Goal: Task Accomplishment & Management: Complete application form

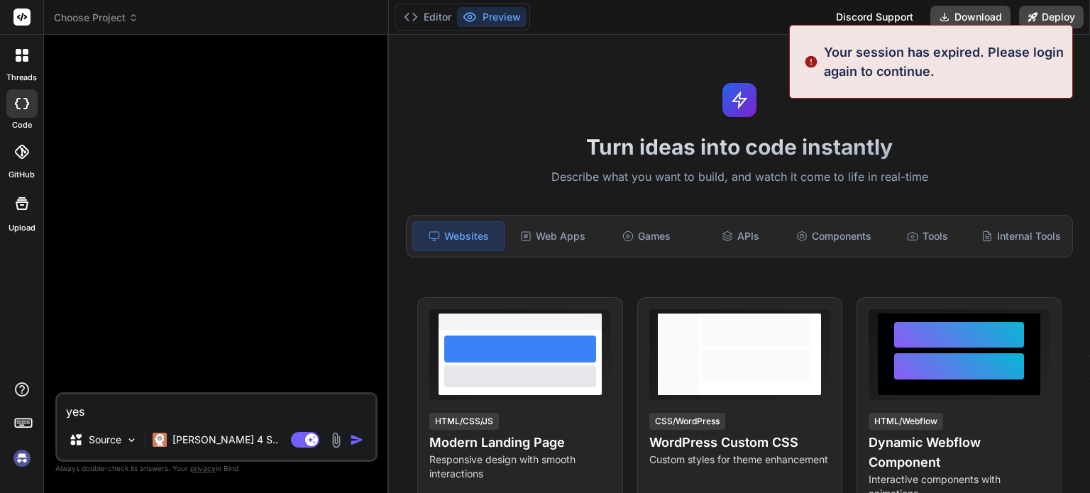
click at [28, 459] on img at bounding box center [22, 458] width 24 height 24
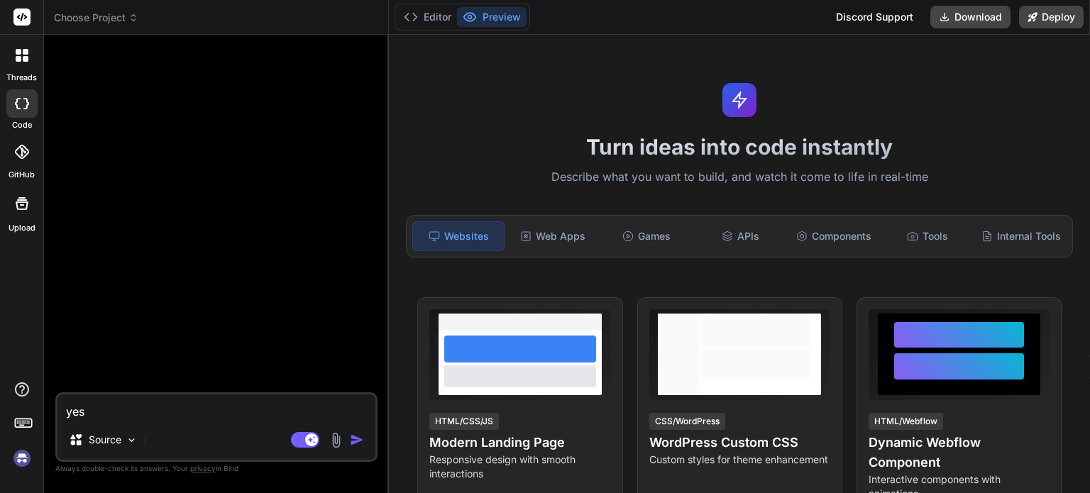
type textarea "x"
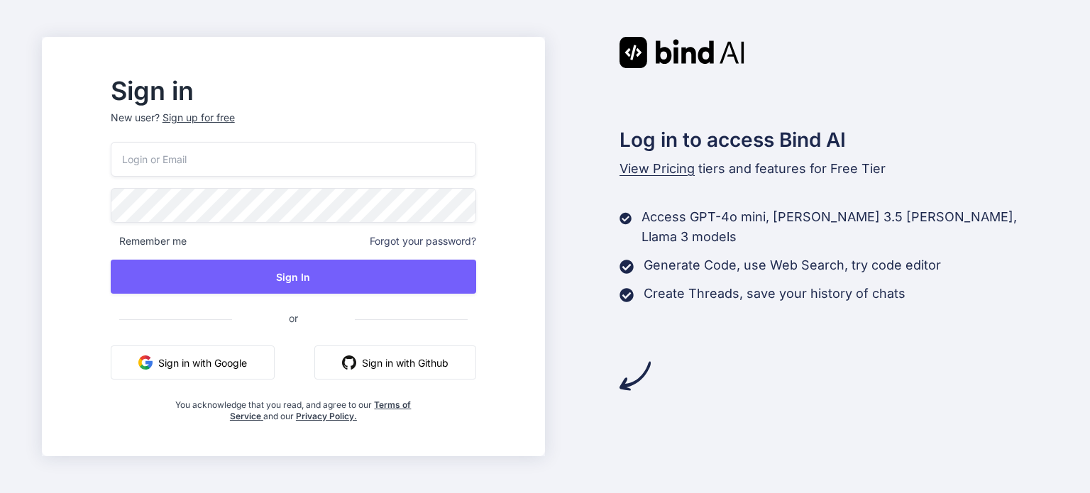
click at [365, 129] on p "New user? Sign up for free" at bounding box center [293, 126] width 365 height 31
click at [360, 166] on input "email" at bounding box center [293, 159] width 365 height 35
type input "l"
click at [250, 120] on p "New user? Sign up for free" at bounding box center [293, 126] width 365 height 31
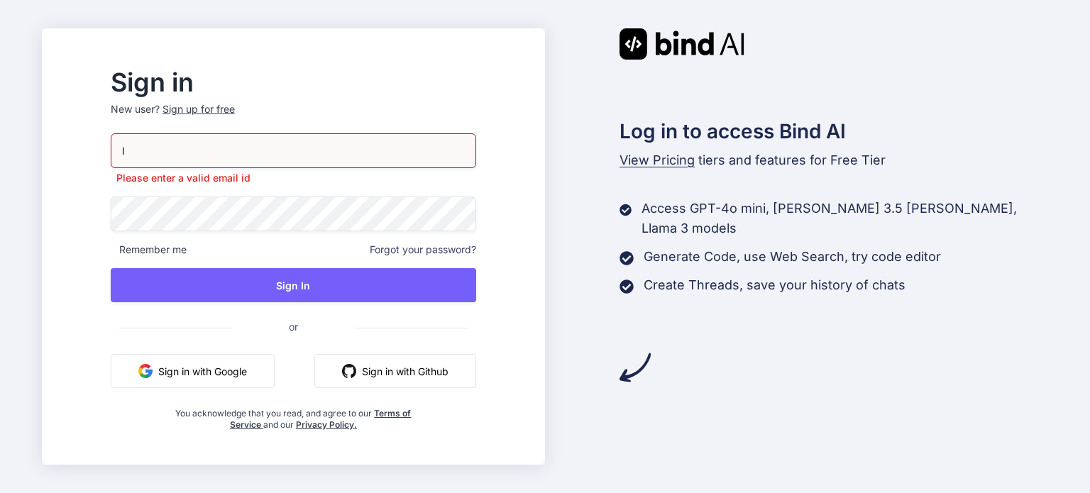
click at [226, 109] on div "Sign up for free" at bounding box center [198, 109] width 72 height 14
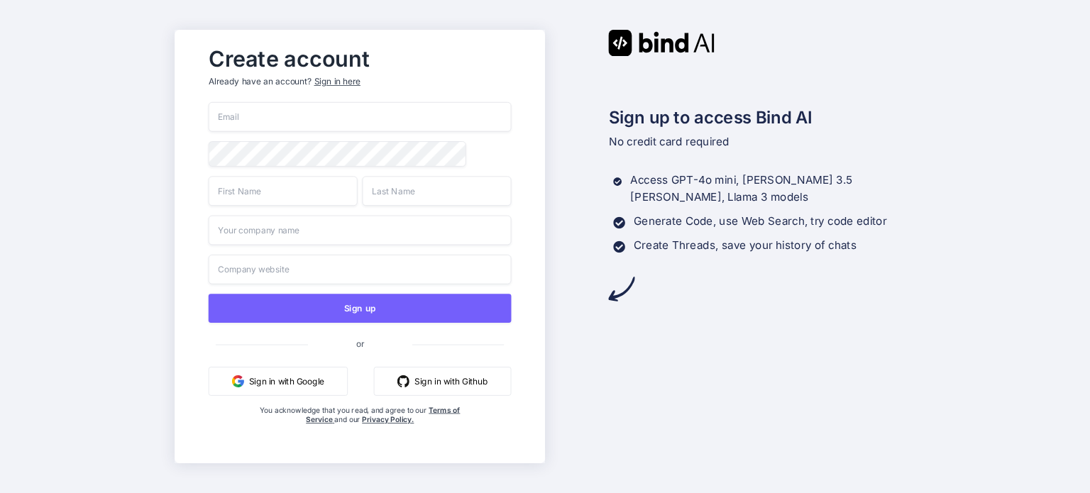
click at [290, 106] on input "email" at bounding box center [359, 117] width 303 height 30
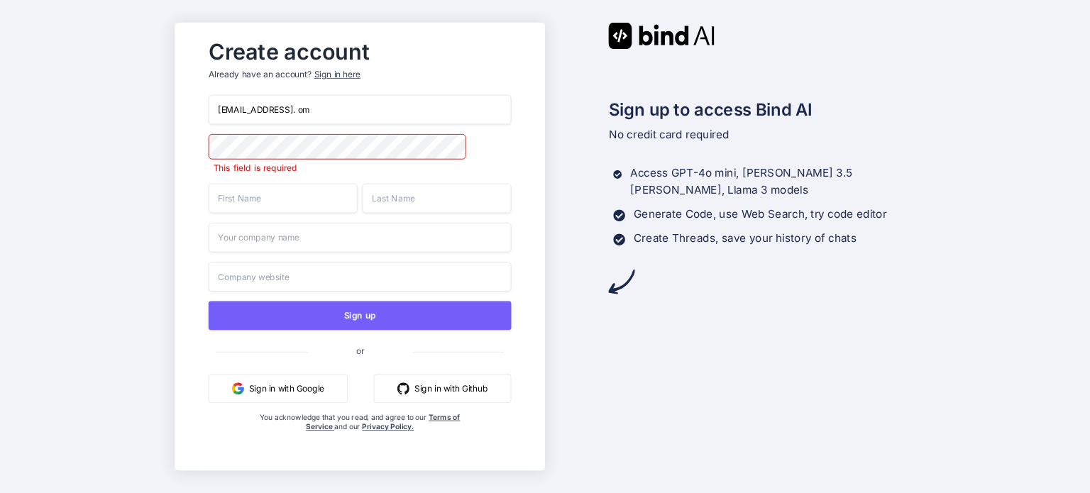
click at [331, 108] on input "[EMAIL_ADDRESS]. om" at bounding box center [359, 110] width 303 height 30
type input "[EMAIL_ADDRESS][DOMAIN_NAME]"
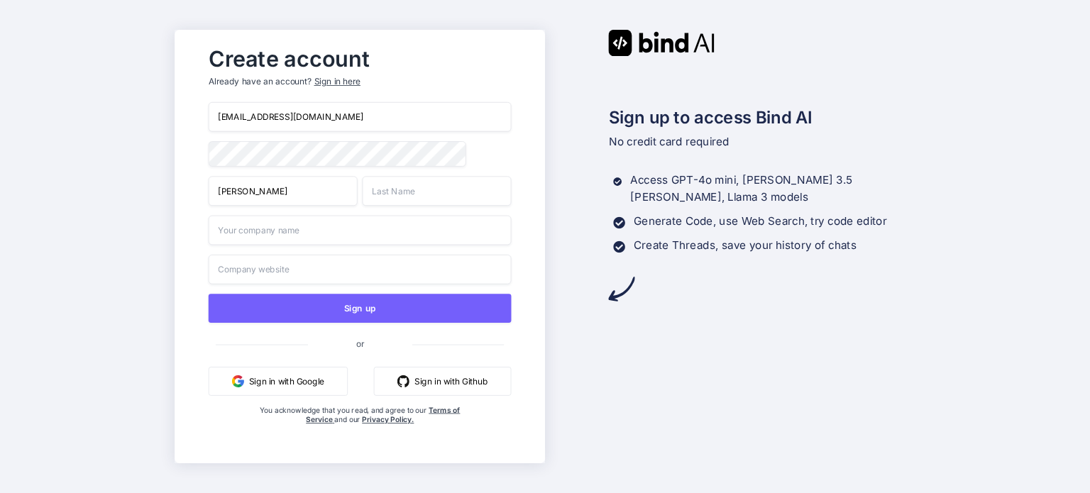
type input "[PERSON_NAME]"
type input "A"
type input "[PERSON_NAME]"
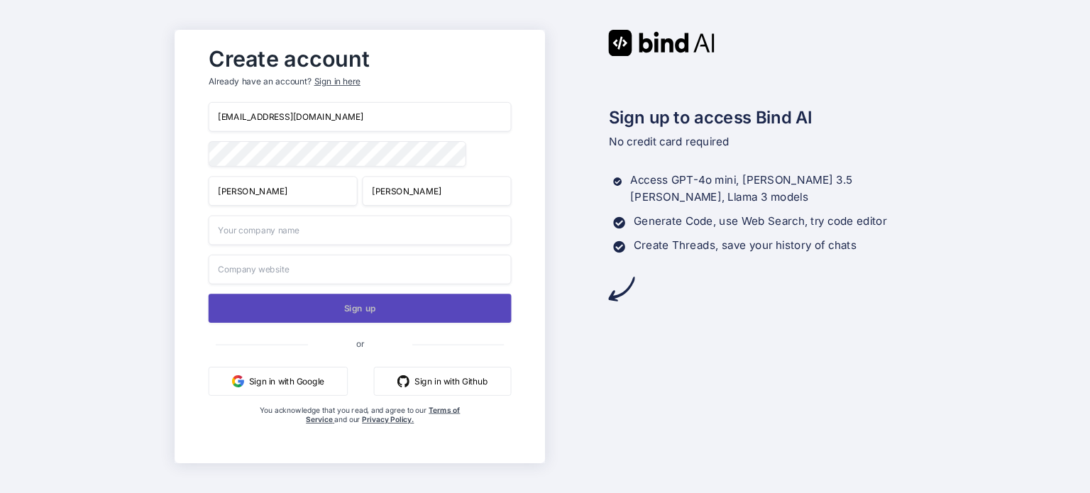
click at [374, 302] on div "[EMAIL_ADDRESS][DOMAIN_NAME] [PERSON_NAME] [PERSON_NAME] Sign up or Sign in wit…" at bounding box center [359, 277] width 303 height 351
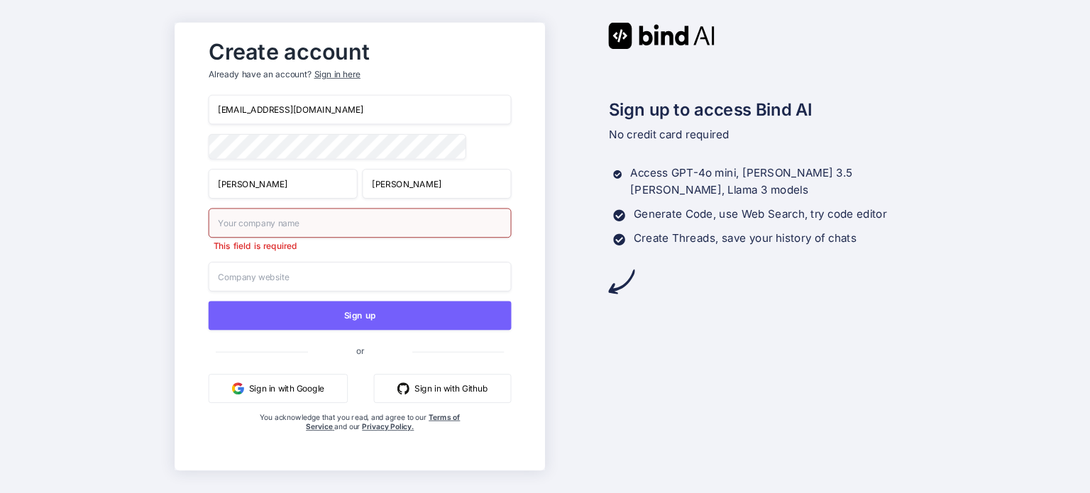
click at [363, 232] on input "text" at bounding box center [359, 223] width 303 height 30
type input "[DOMAIN_NAME]"
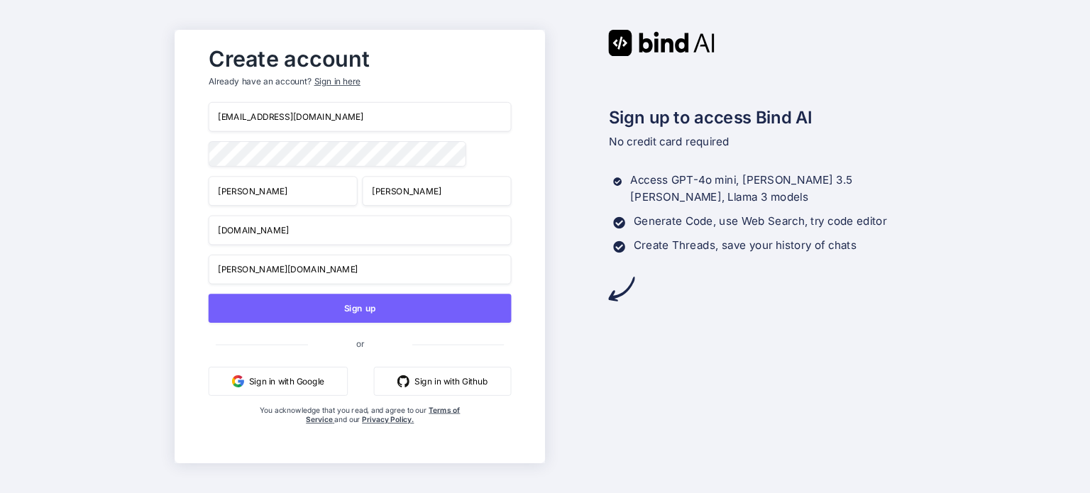
type input "[PERSON_NAME][DOMAIN_NAME]"
click at [409, 292] on div "[EMAIL_ADDRESS][DOMAIN_NAME] [PERSON_NAME] [PERSON_NAME] [DOMAIN_NAME] [PERSON_…" at bounding box center [359, 277] width 303 height 351
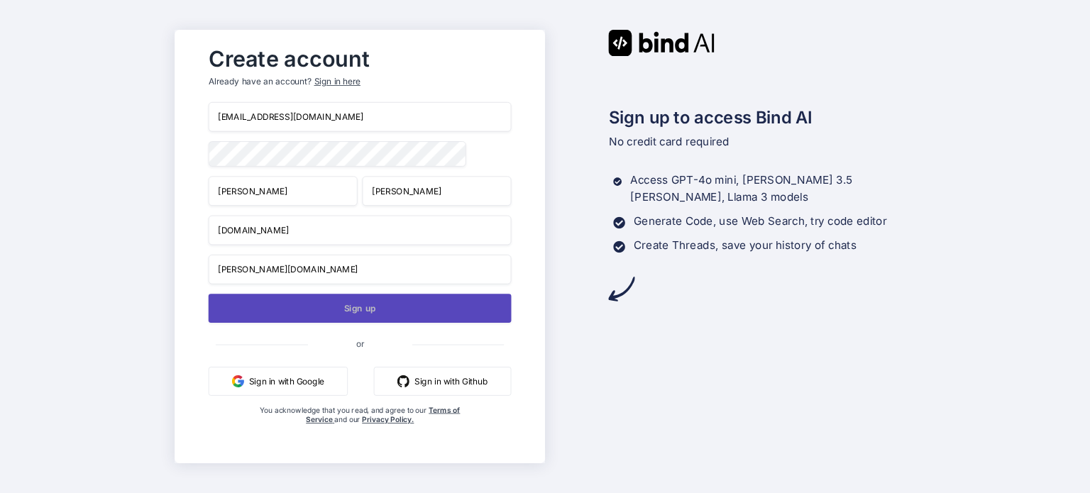
click at [394, 314] on button "Sign up" at bounding box center [359, 308] width 303 height 29
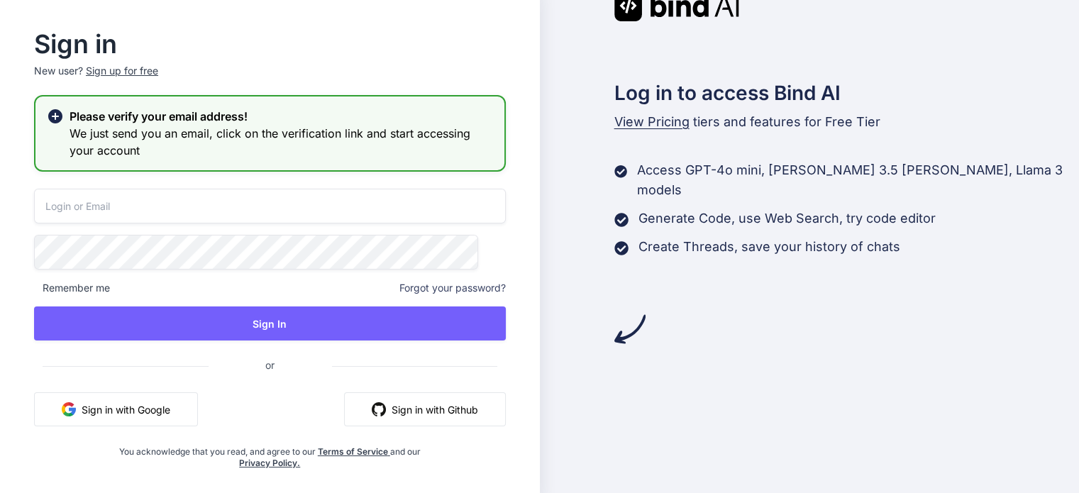
click at [380, 223] on div "Remember me Forgot your password? Sign In or Sign in with Google Sign in with G…" at bounding box center [270, 329] width 472 height 280
click at [403, 209] on input "email" at bounding box center [270, 206] width 472 height 35
type input "[EMAIL_ADDRESS][DOMAIN_NAME]"
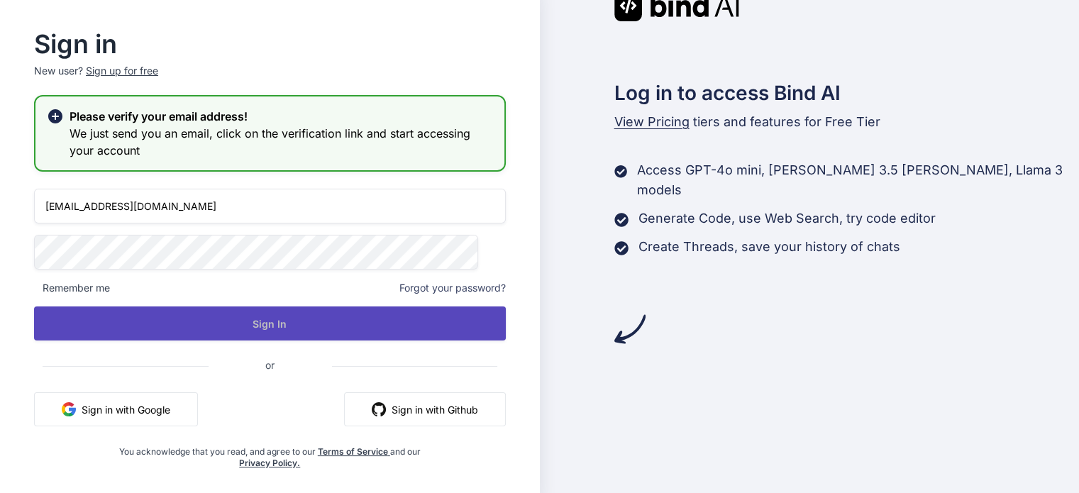
click at [335, 326] on button "Sign In" at bounding box center [270, 323] width 472 height 34
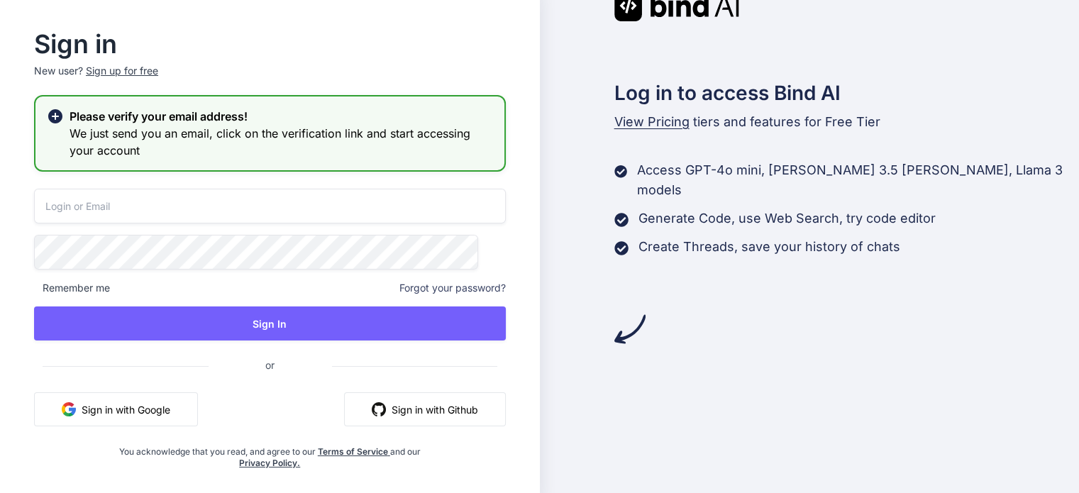
click at [314, 219] on input "email" at bounding box center [270, 206] width 472 height 35
type input "lavidabota@outlook.com"
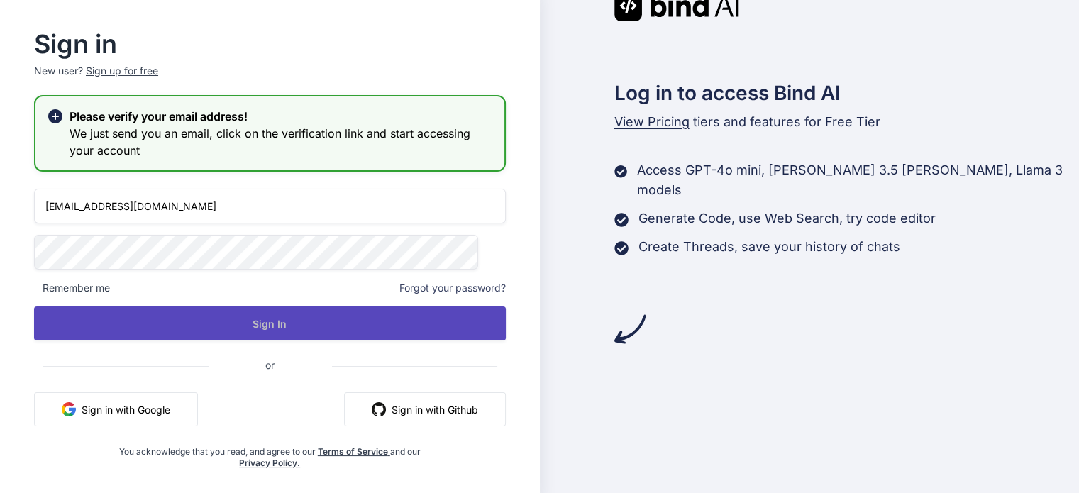
click at [333, 314] on button "Sign In" at bounding box center [270, 323] width 472 height 34
